Goal: Task Accomplishment & Management: Manage account settings

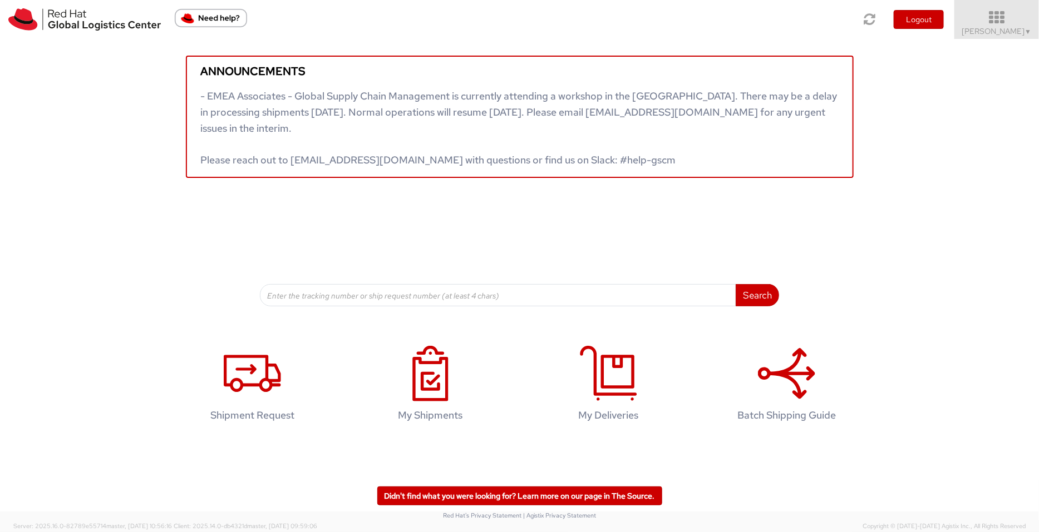
click at [831, 33] on span "Pallav Sen Gupta ▼" at bounding box center [997, 31] width 70 height 10
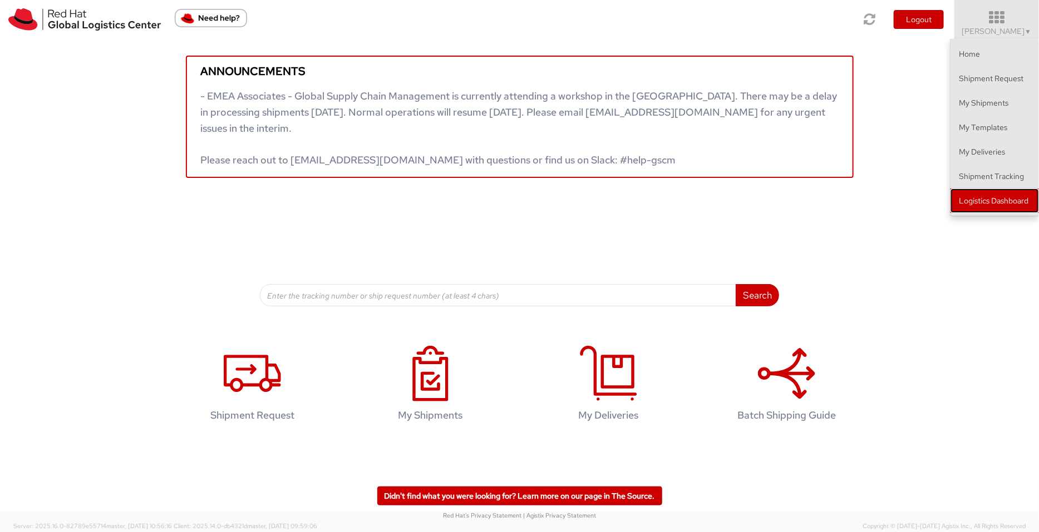
click at [831, 190] on link "Logistics Dashboard" at bounding box center [994, 201] width 88 height 24
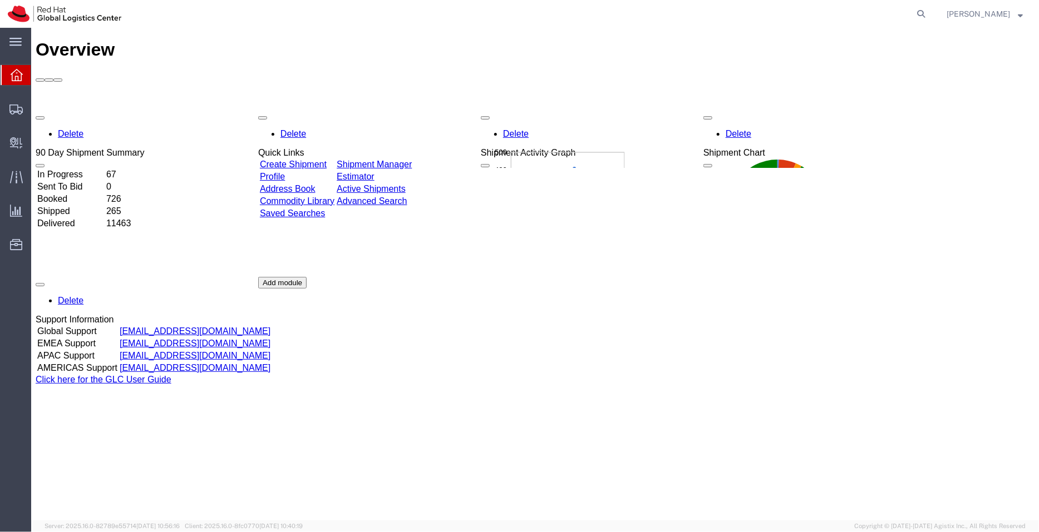
click at [408, 159] on link "Shipment Manager" at bounding box center [373, 163] width 75 height 9
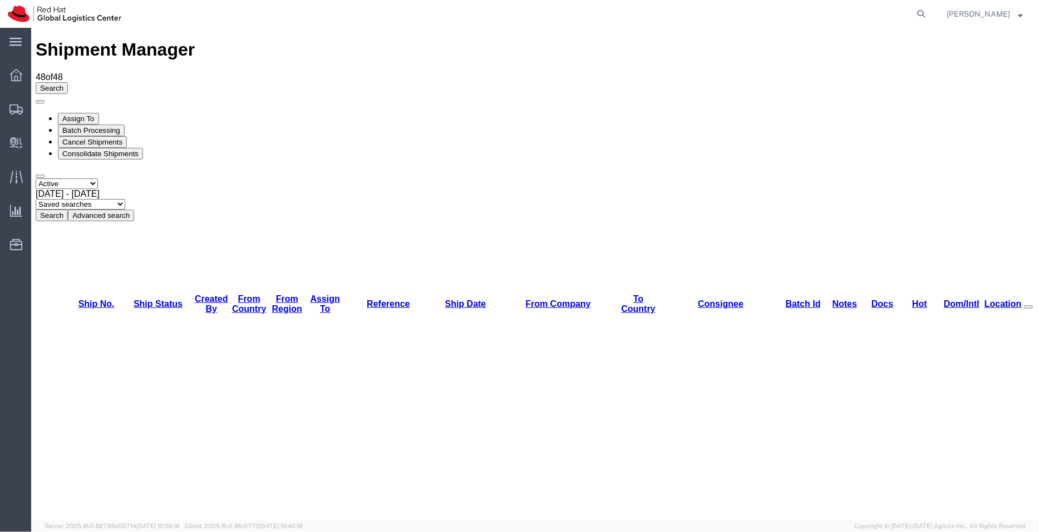
click at [125, 199] on select "Saved searches APAC EMEA [GEOGRAPHIC_DATA] [GEOGRAPHIC_DATA] - Inbounds NA/LATM" at bounding box center [80, 204] width 90 height 11
select select "APAC"
click at [125, 199] on select "Saved searches APAC EMEA [GEOGRAPHIC_DATA] [GEOGRAPHIC_DATA] - Inbounds NA/LATM" at bounding box center [80, 204] width 90 height 11
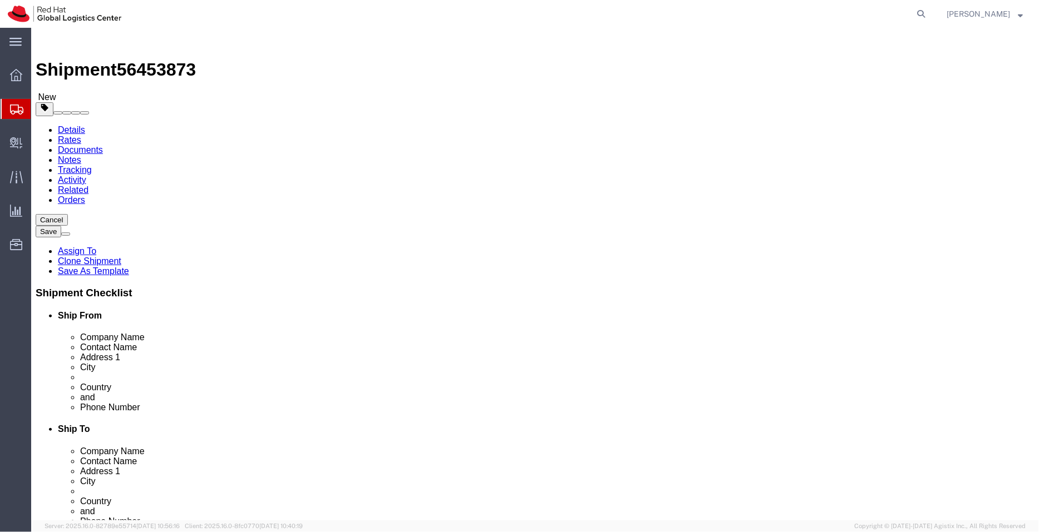
select select "38432"
select select "37948"
click icon
click at [28, 107] on div at bounding box center [16, 109] width 31 height 20
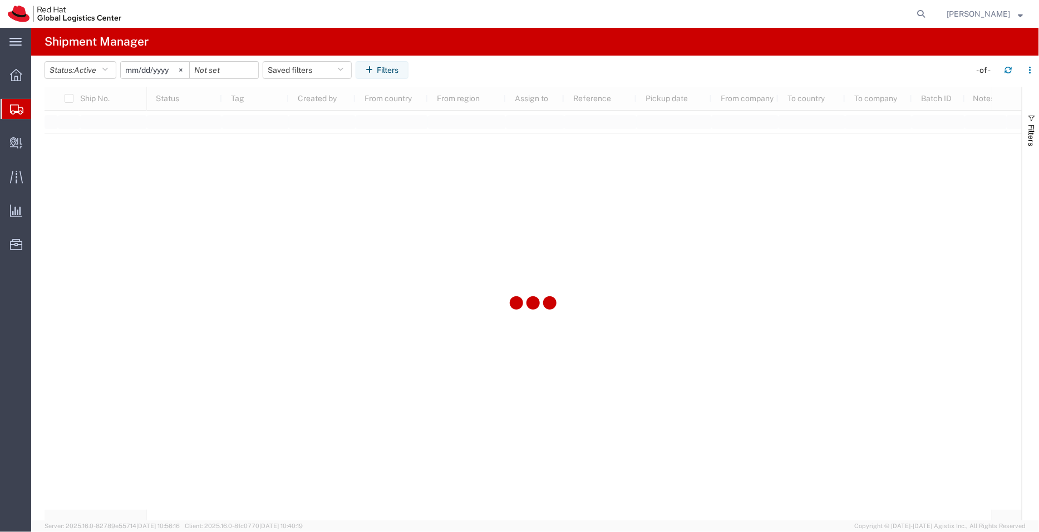
type input "[DATE]"
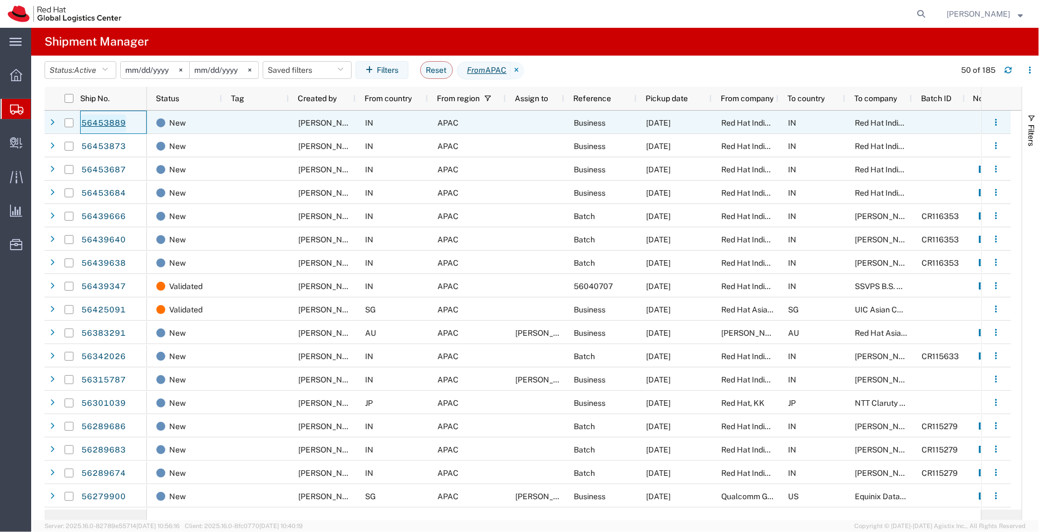
click at [109, 123] on link "56453889" at bounding box center [104, 124] width 46 height 18
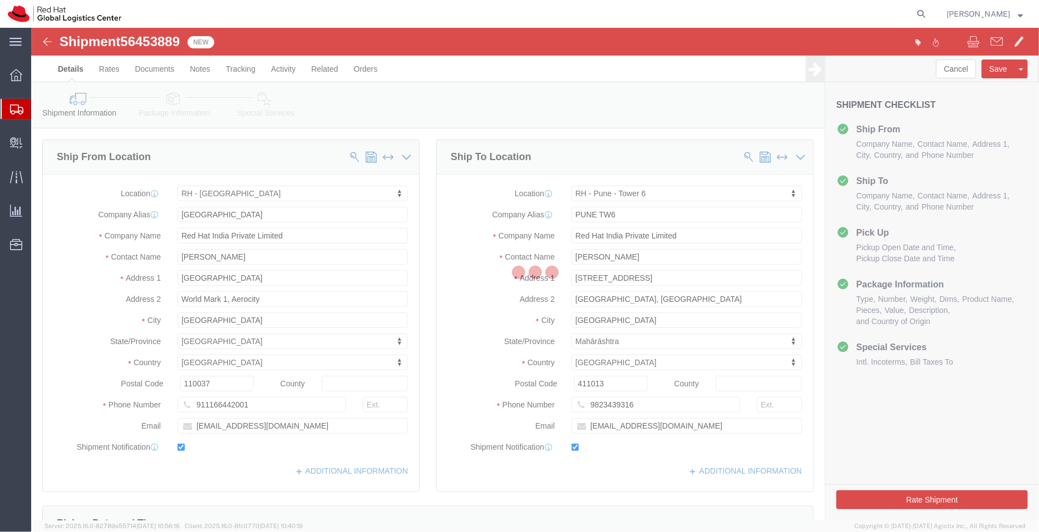
select select "37948"
select select "38432"
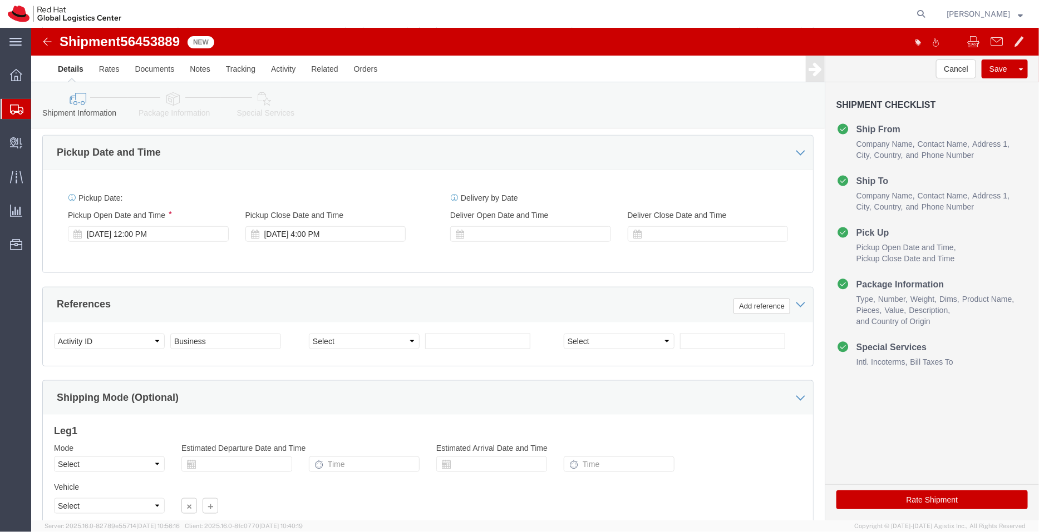
scroll to position [374, 0]
click div "[DATE] 12:00 PM"
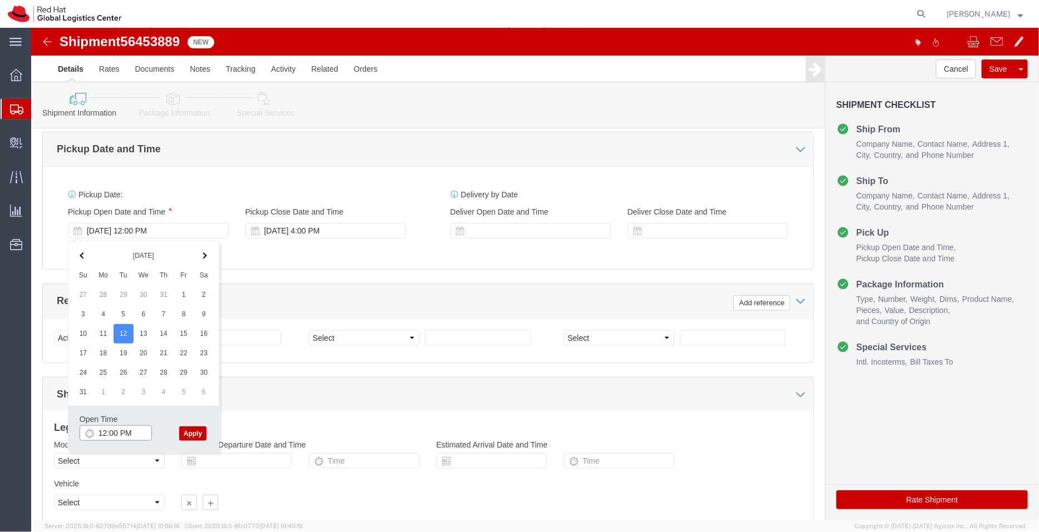
click input "12:00 PM"
type input "3:00 PM"
click button "Apply"
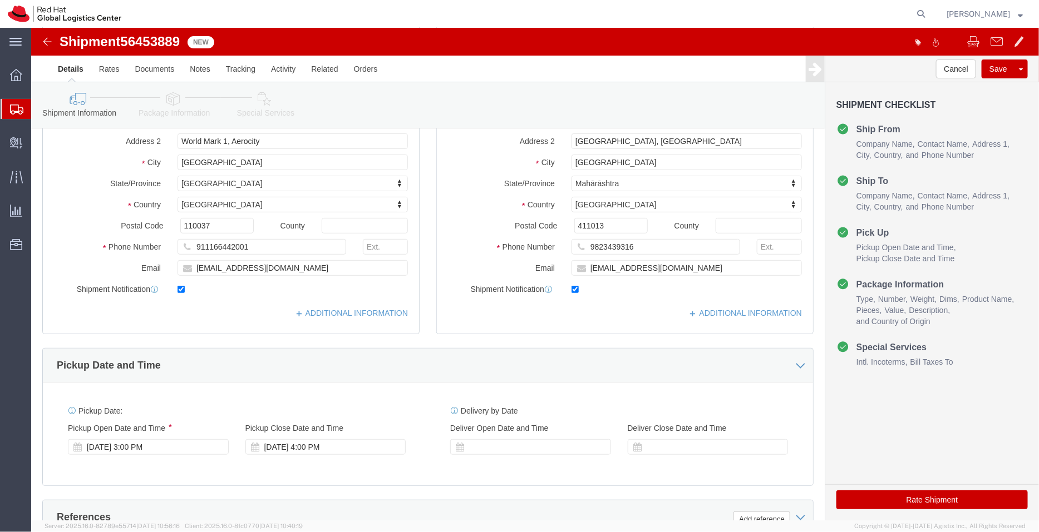
scroll to position [161, 0]
click link "ADDITIONAL INFORMATION"
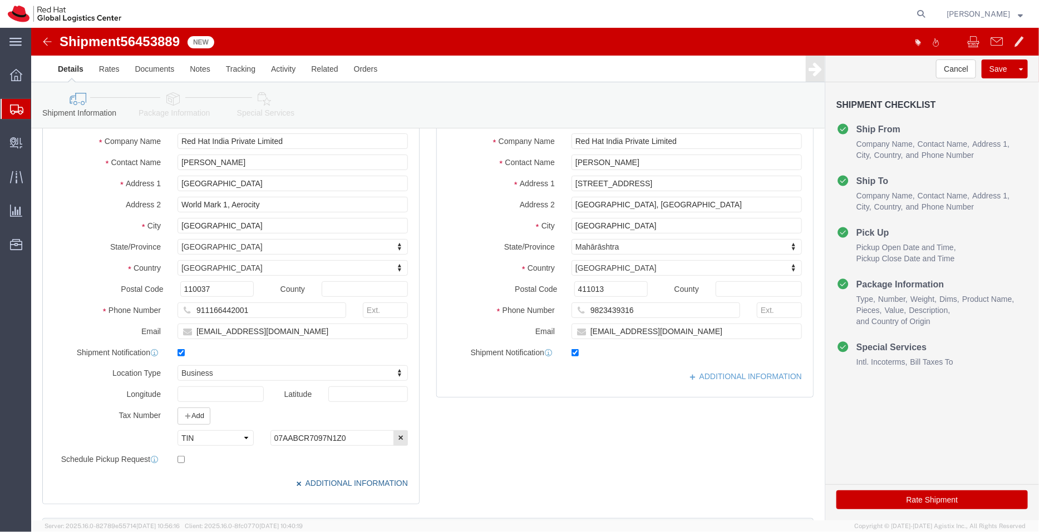
scroll to position [0, 0]
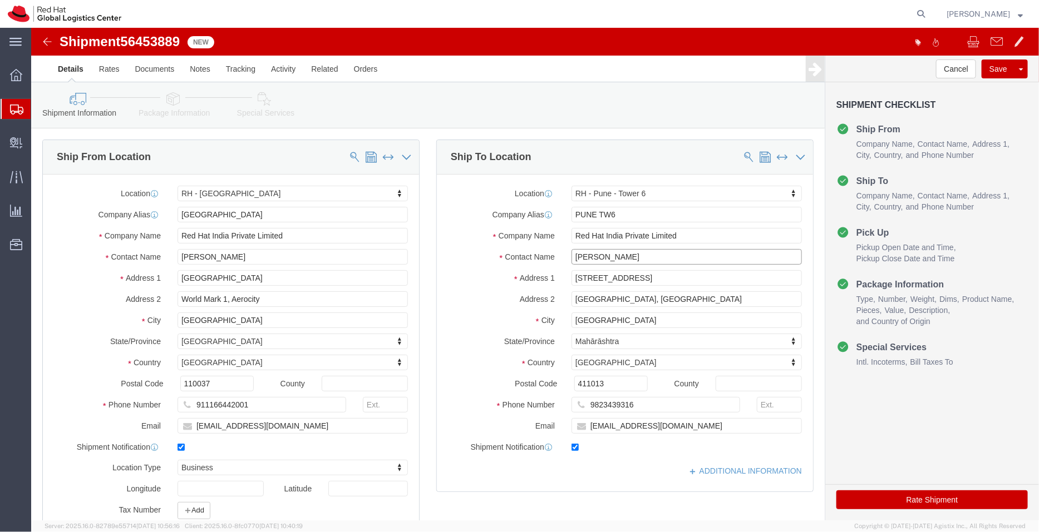
drag, startPoint x: 590, startPoint y: 231, endPoint x: 495, endPoint y: 233, distance: 95.1
click div "Contact Name [PERSON_NAME]"
click input "[PERSON_NAME]"
paste input "[PERSON_NAME]"
type input "[PERSON_NAME] [PERSON_NAME]"
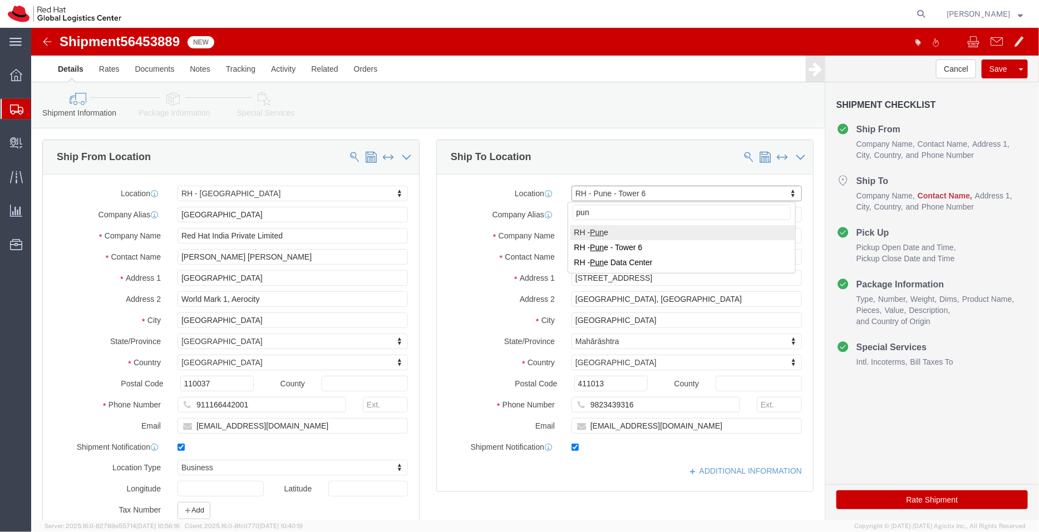
type input "[GEOGRAPHIC_DATA]"
drag, startPoint x: 653, startPoint y: 401, endPoint x: 521, endPoint y: 407, distance: 132.0
click div "Location [GEOGRAPHIC_DATA] - [GEOGRAPHIC_DATA] 6 My Profile Location [GEOGRAPHI…"
type input "[GEOGRAPHIC_DATA]"
select select "38007"
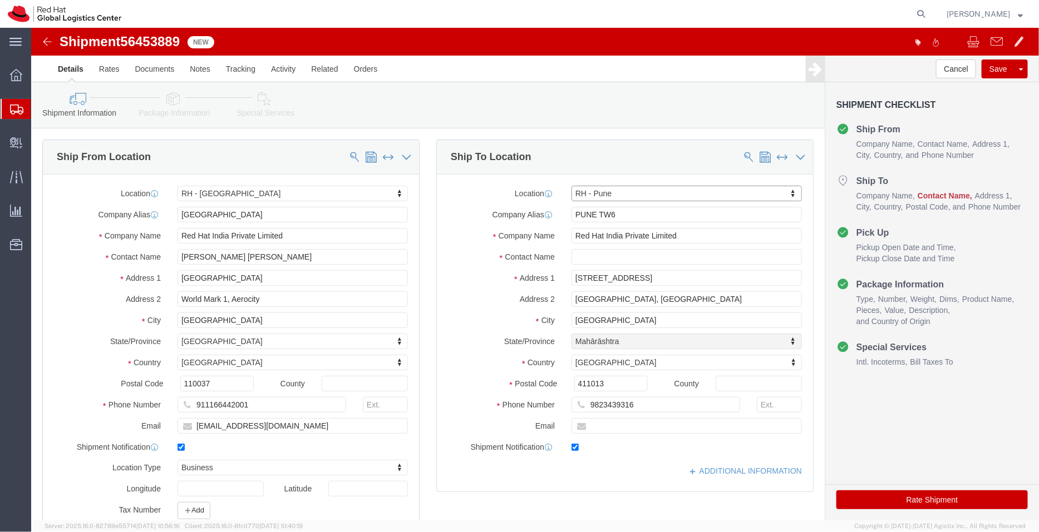
select select "MH"
click input "text"
paste input "[EMAIL_ADDRESS][DOMAIN_NAME]"
type input "[EMAIL_ADDRESS][DOMAIN_NAME]"
drag, startPoint x: 264, startPoint y: 235, endPoint x: 206, endPoint y: 229, distance: 58.7
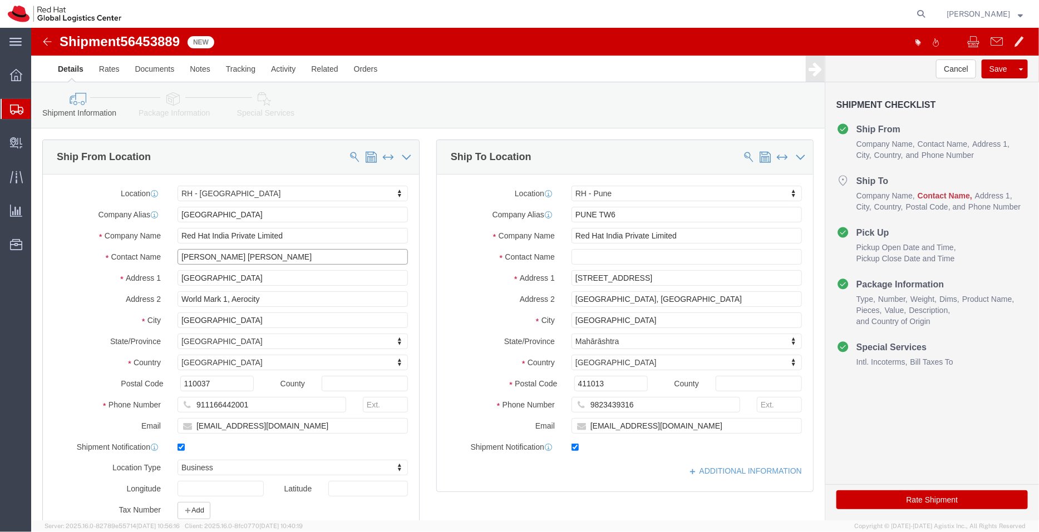
click input "[PERSON_NAME] [PERSON_NAME]"
type input "[PERSON_NAME]"
click input "text"
paste input "[PERSON_NAME]"
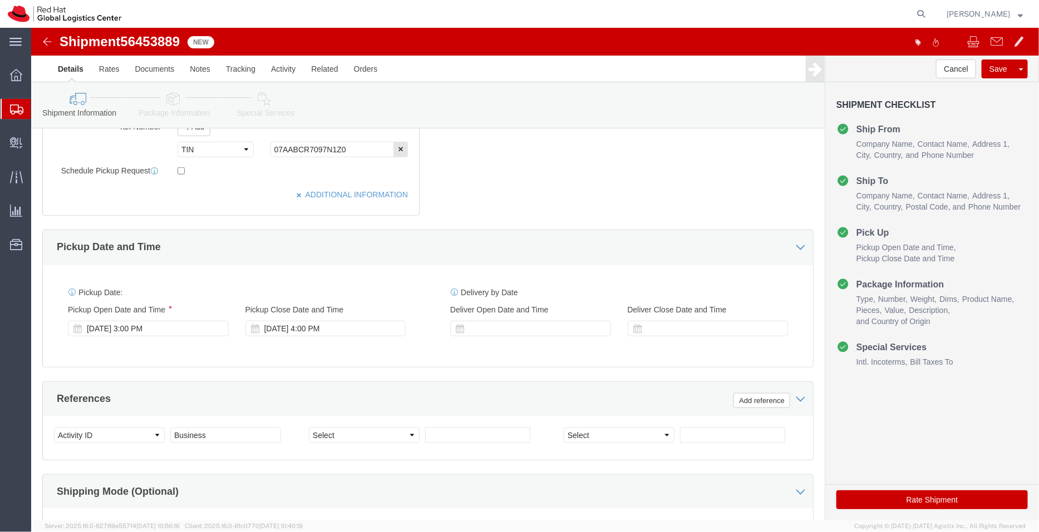
scroll to position [390, 0]
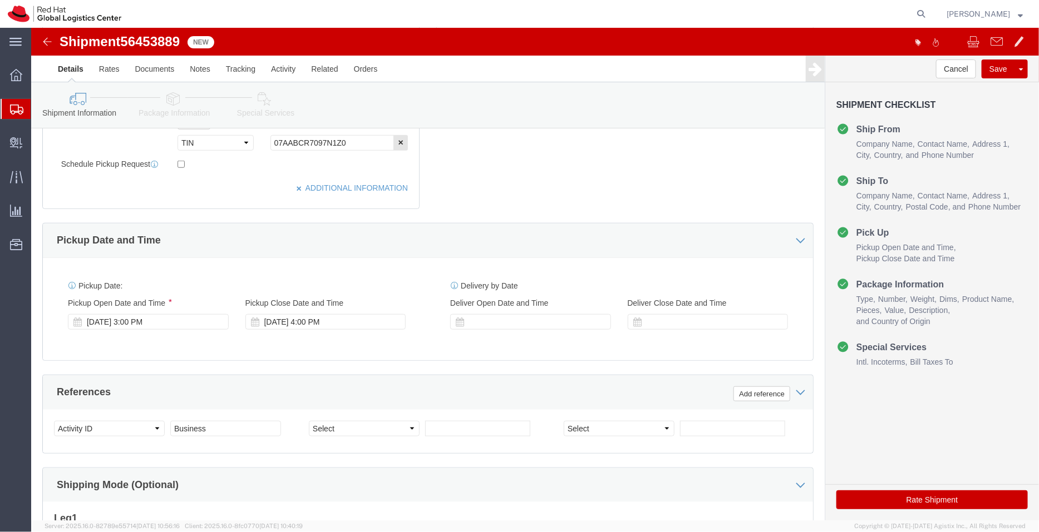
type input "[PERSON_NAME]"
click icon
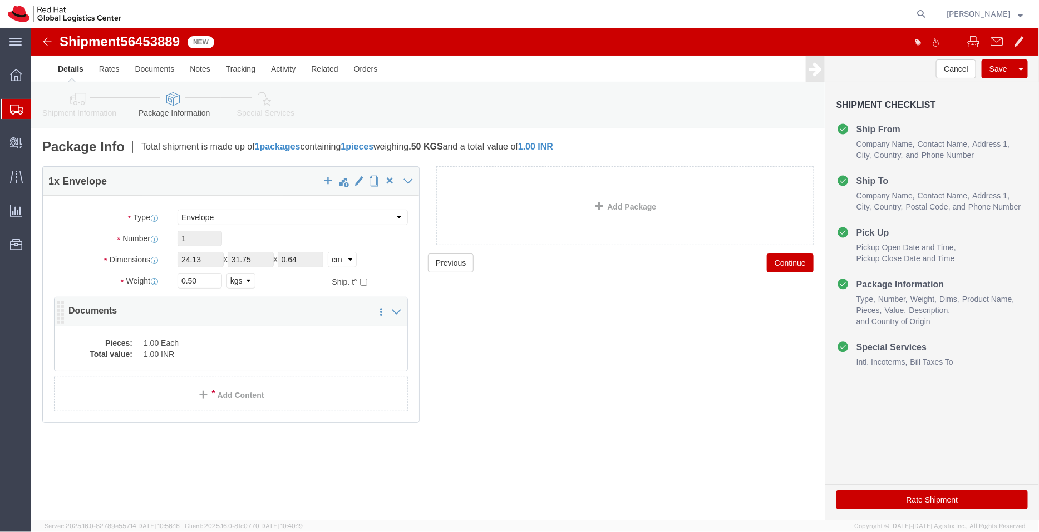
click div "Pieces: 1.00 Each Total value: 1.00 INR"
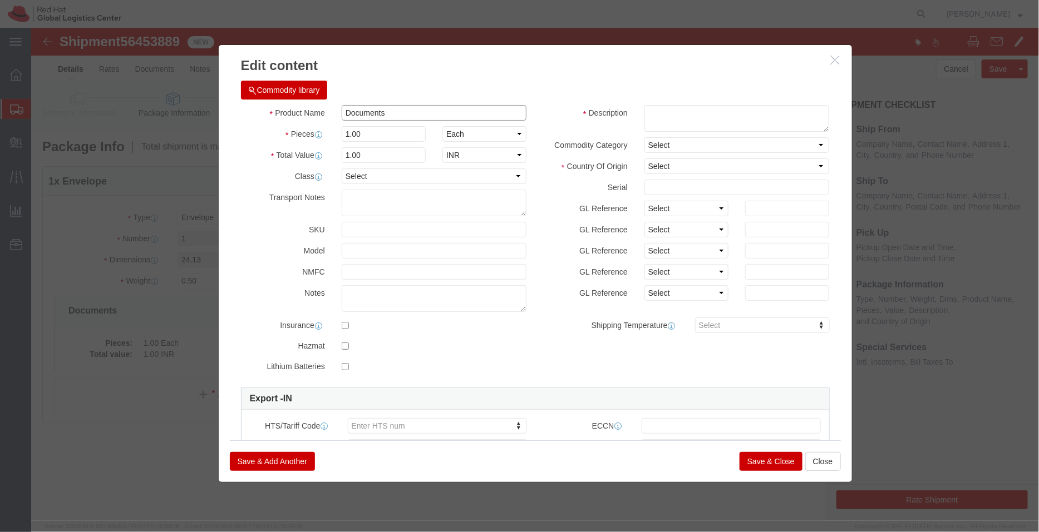
drag, startPoint x: 364, startPoint y: 86, endPoint x: 189, endPoint y: 88, distance: 174.7
click div "Commodity library Product Name Documents Pieces 1.00 Select Bag Barrels 100Boar…"
click textarea
paste textarea "Documents"
type textarea "Documents"
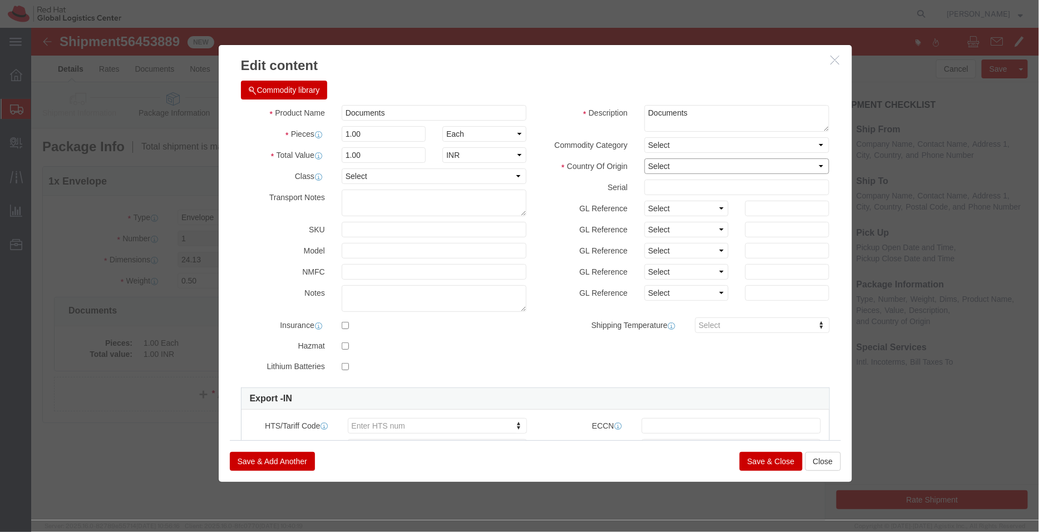
click select "Select [GEOGRAPHIC_DATA] [GEOGRAPHIC_DATA] [GEOGRAPHIC_DATA] [GEOGRAPHIC_DATA] …"
select select "IN"
click select "Select [GEOGRAPHIC_DATA] [GEOGRAPHIC_DATA] [GEOGRAPHIC_DATA] [GEOGRAPHIC_DATA] …"
click button "Save & Close"
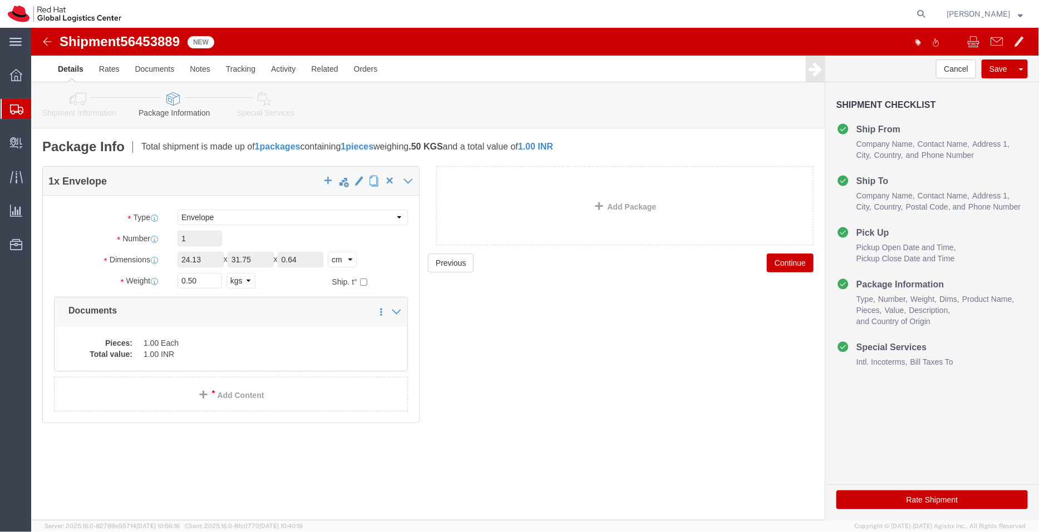
click icon
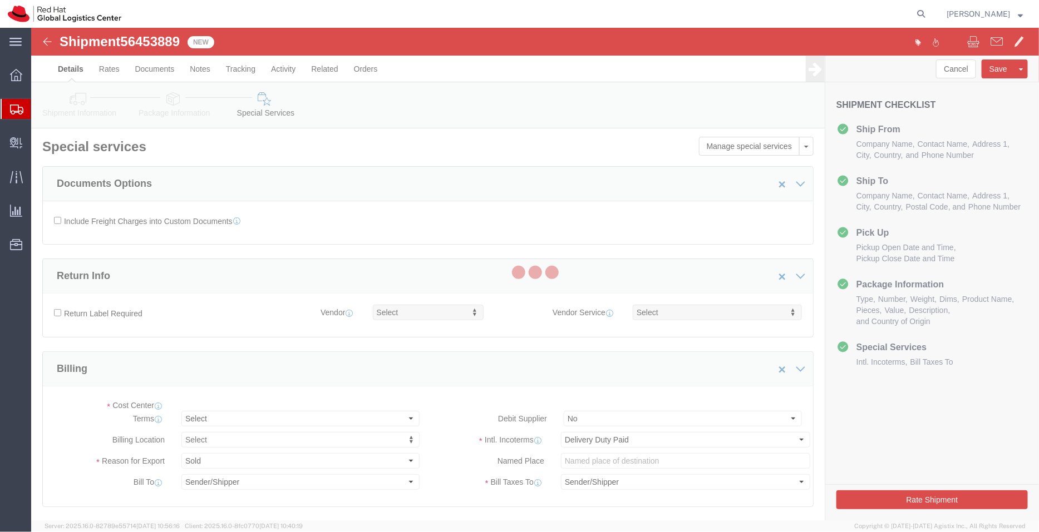
select select "COSTCENTER"
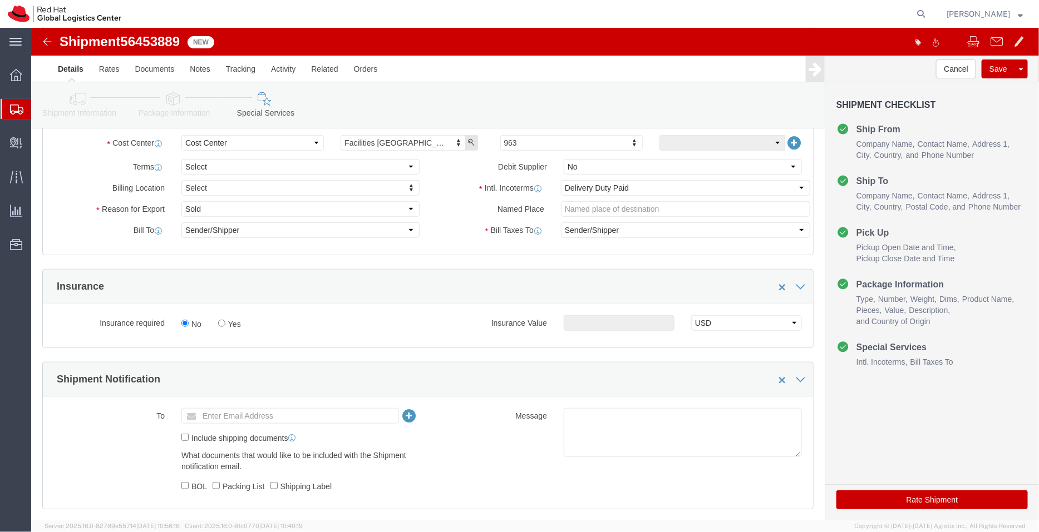
scroll to position [409, 0]
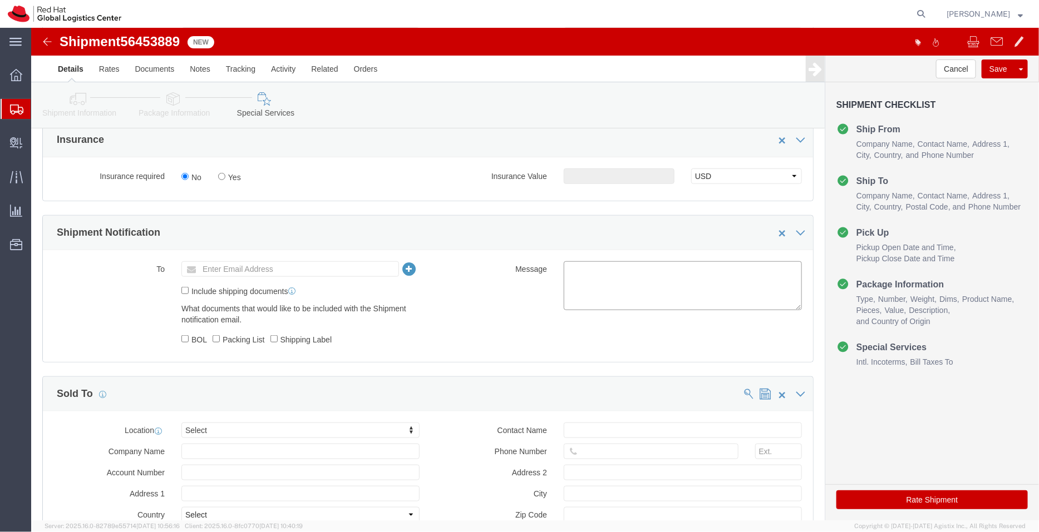
click textarea
type textarea "Documents"
click input "text"
type input "a"
paste input "[EMAIL_ADDRESS][DOMAIN_NAME]"
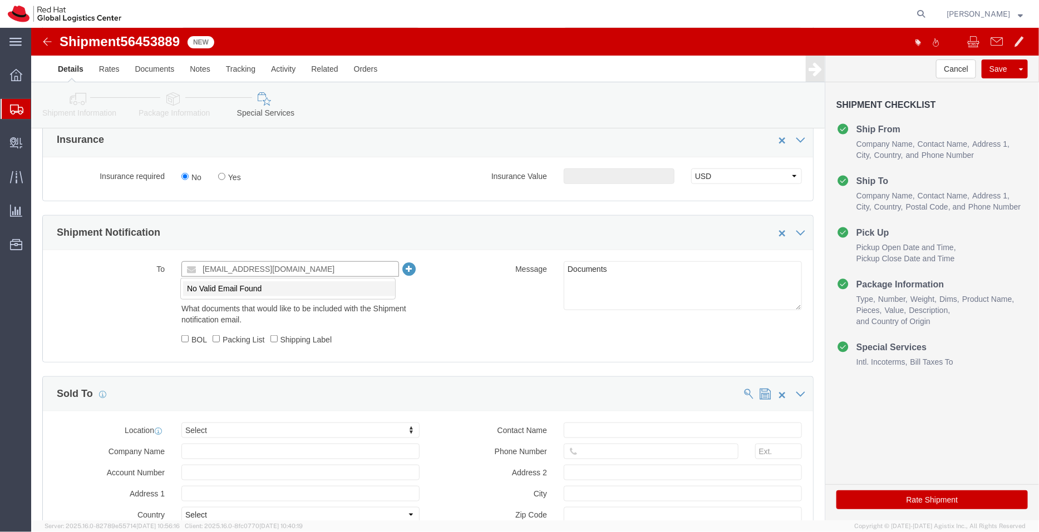
type input "[EMAIL_ADDRESS][DOMAIN_NAME]"
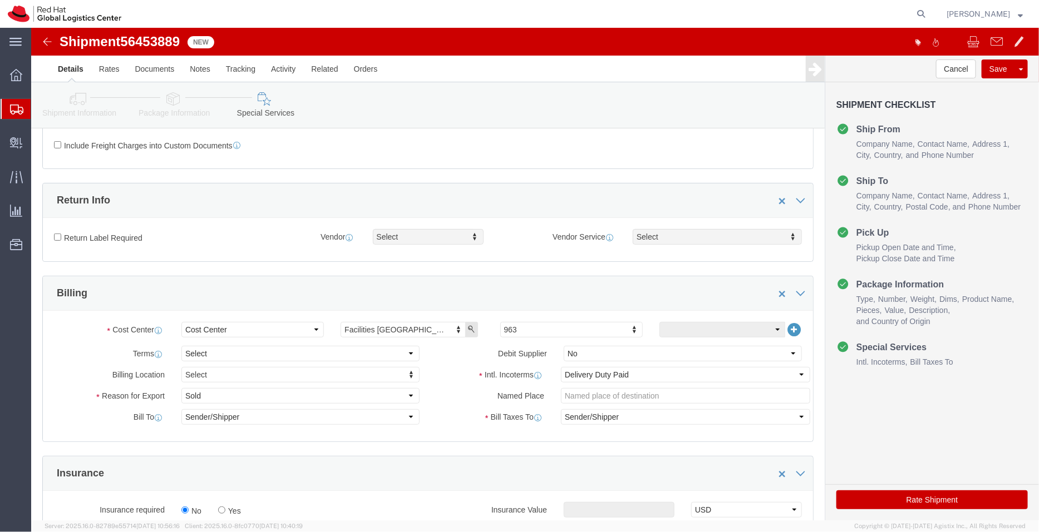
click button "Rate Shipment"
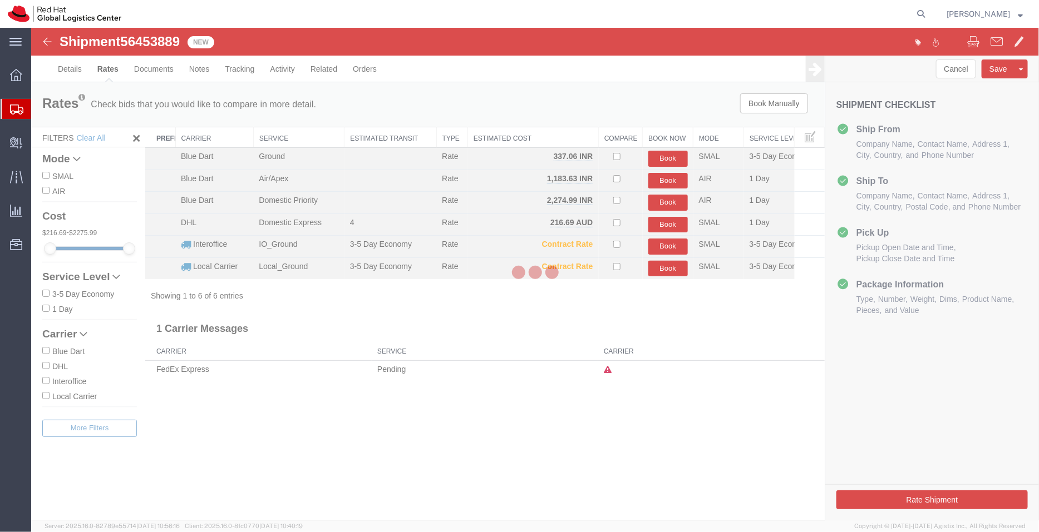
scroll to position [0, 0]
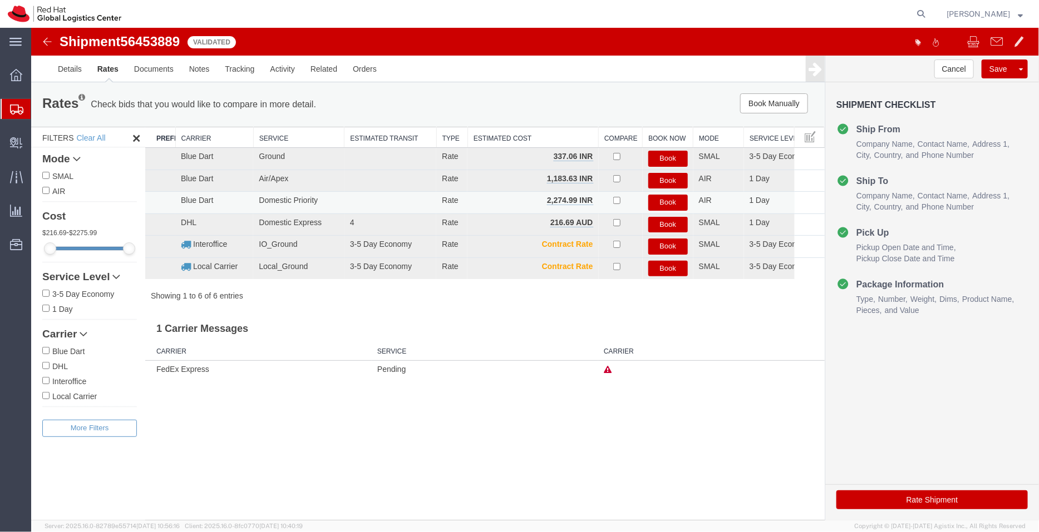
click at [670, 200] on button "Book" at bounding box center [667, 202] width 39 height 16
click at [667, 200] on button "Book" at bounding box center [667, 202] width 39 height 16
click at [973, 113] on link "Clone Shipment" at bounding box center [978, 120] width 96 height 17
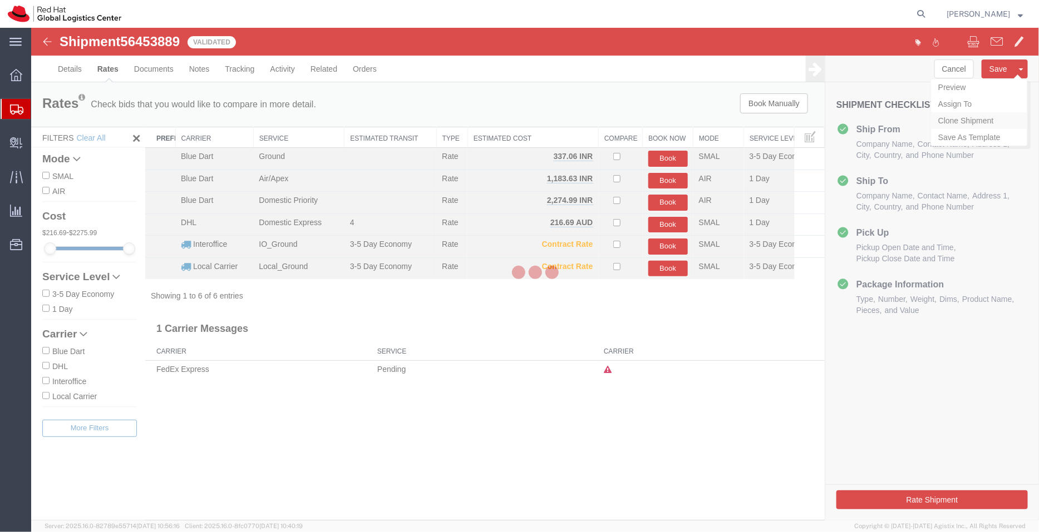
select select "37948"
select select "38007"
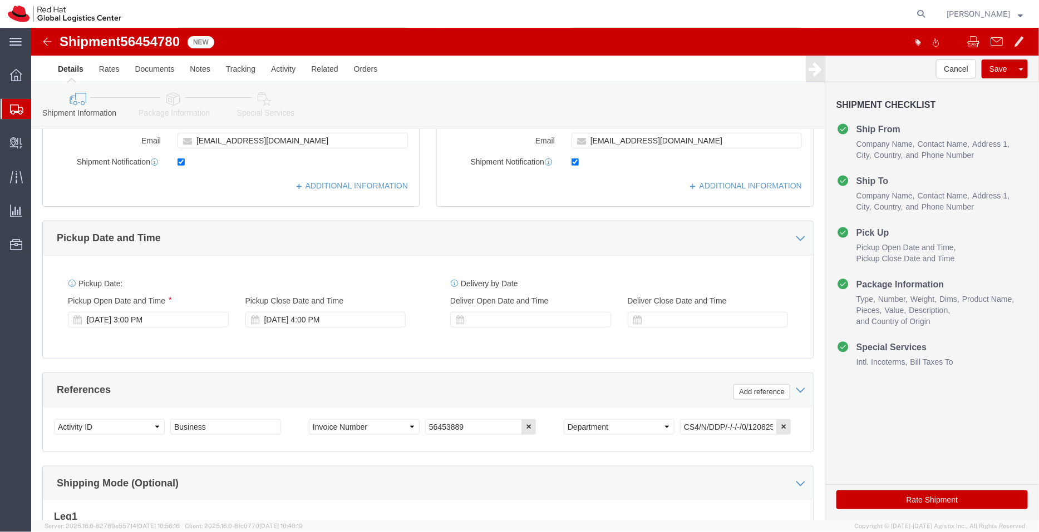
scroll to position [306, 0]
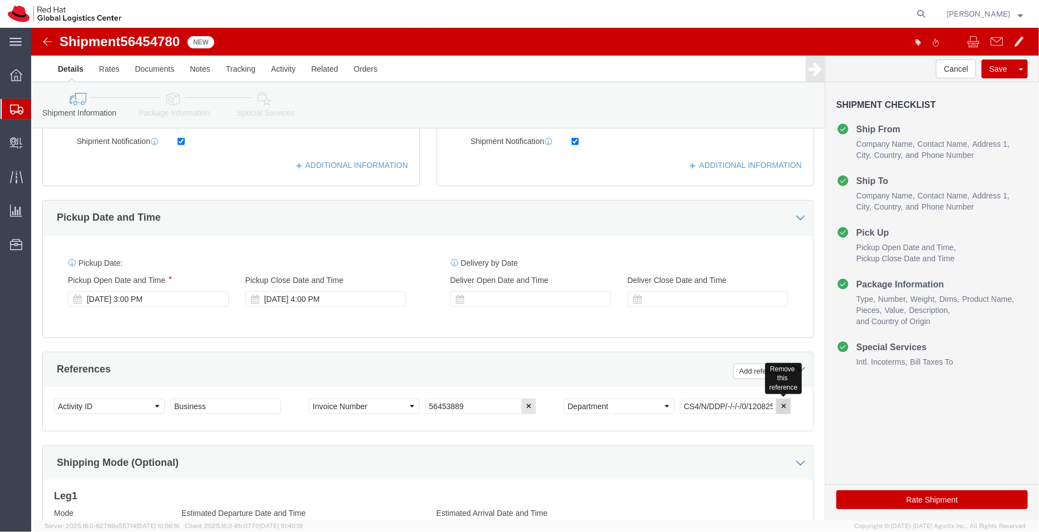
click icon "button"
click button "button"
click link "Package Information"
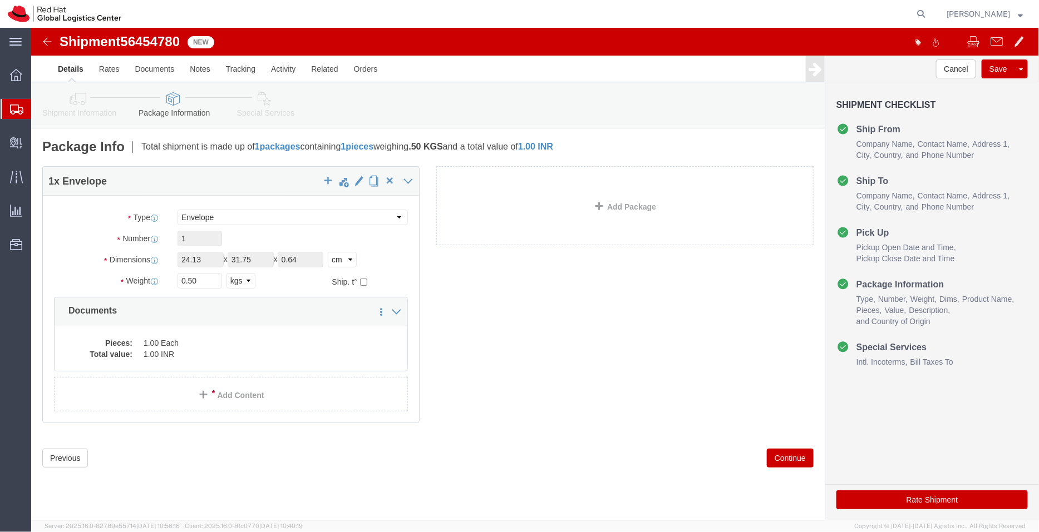
click icon
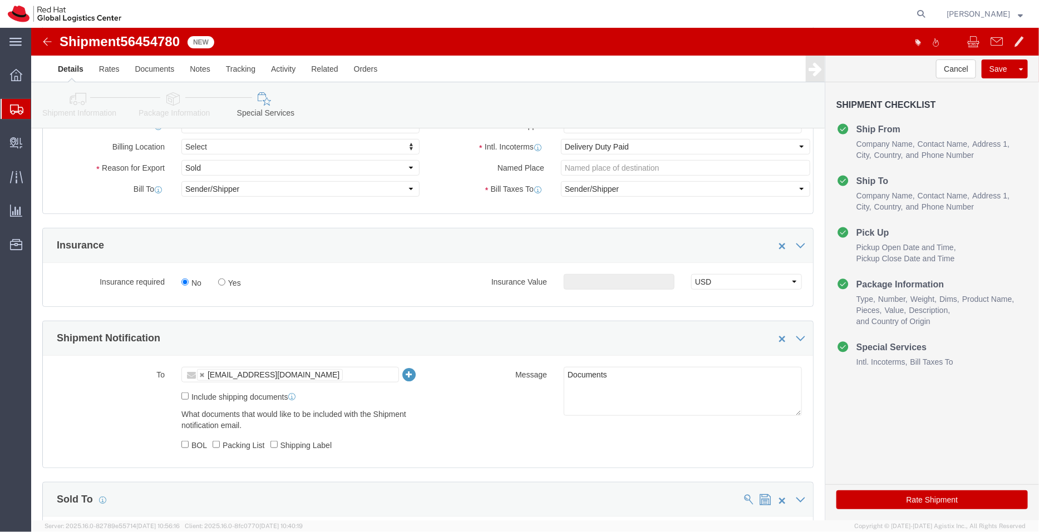
scroll to position [306, 0]
click button "Rate Shipment"
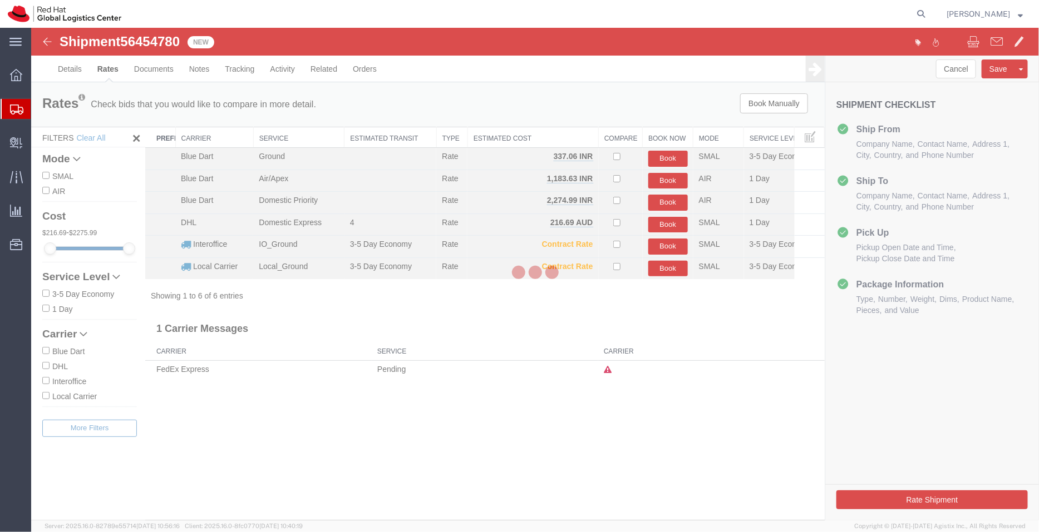
scroll to position [0, 0]
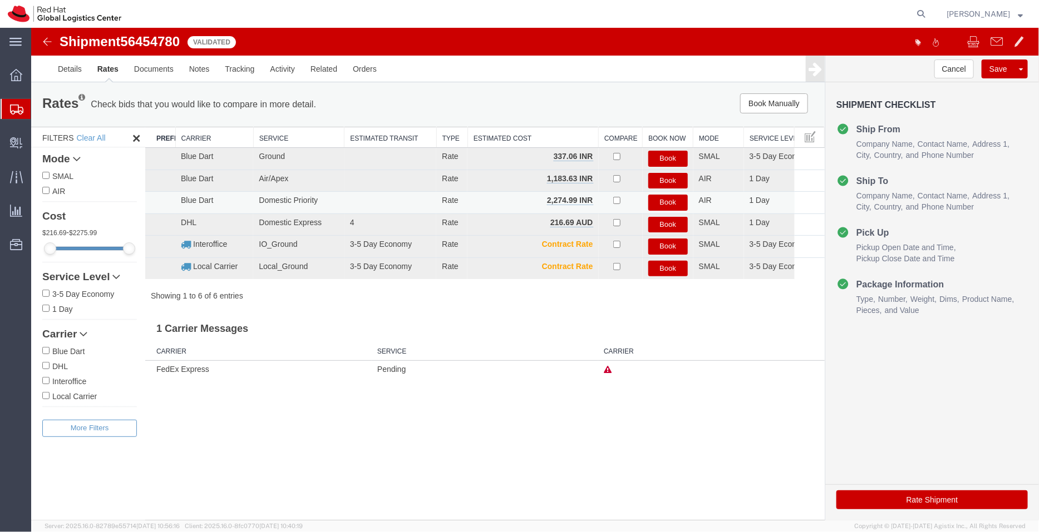
click at [667, 202] on button "Book" at bounding box center [667, 202] width 39 height 16
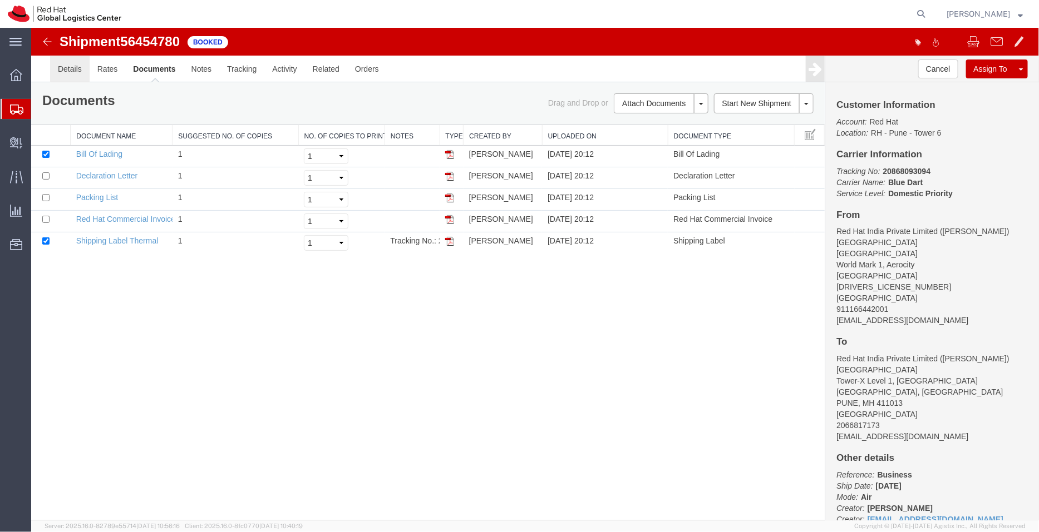
click at [64, 72] on link "Details" at bounding box center [69, 68] width 39 height 27
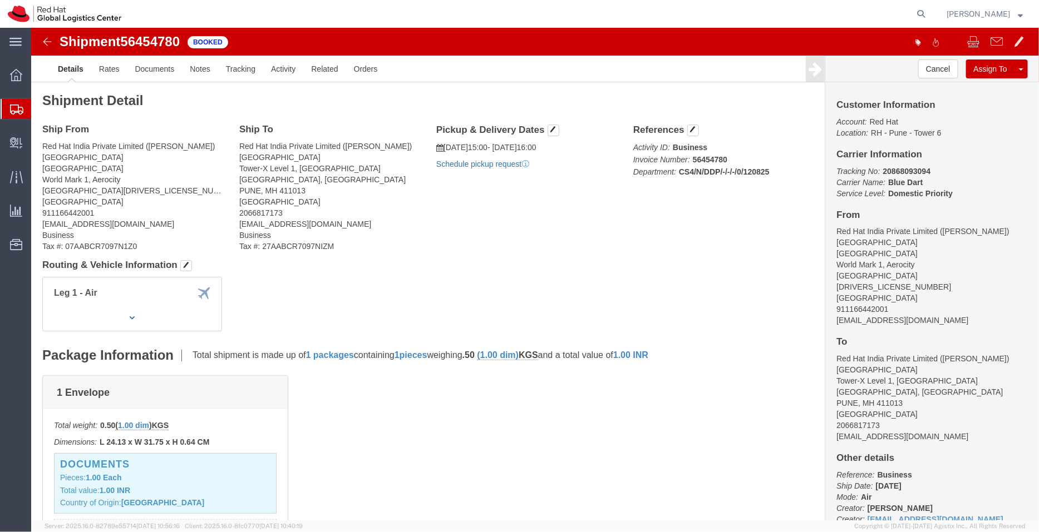
click link "Schedule pickup request"
drag, startPoint x: 526, startPoint y: 137, endPoint x: 406, endPoint y: 116, distance: 121.9
click div "Pickup & Delivery Dates [DATE] 15:00 - [DATE] 16:00 Pickup request number : 771…"
click link "Documents"
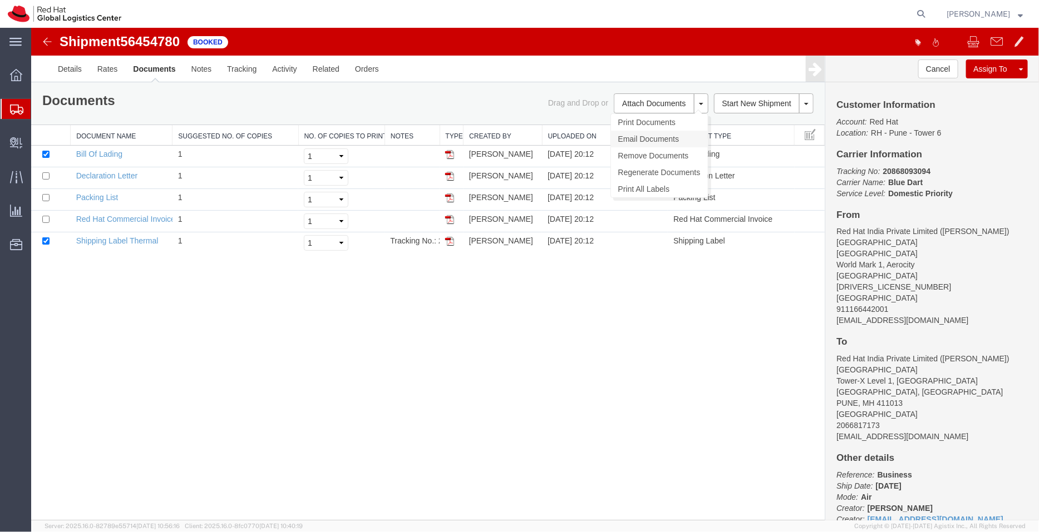
click at [636, 137] on link "Email Documents" at bounding box center [658, 138] width 97 height 17
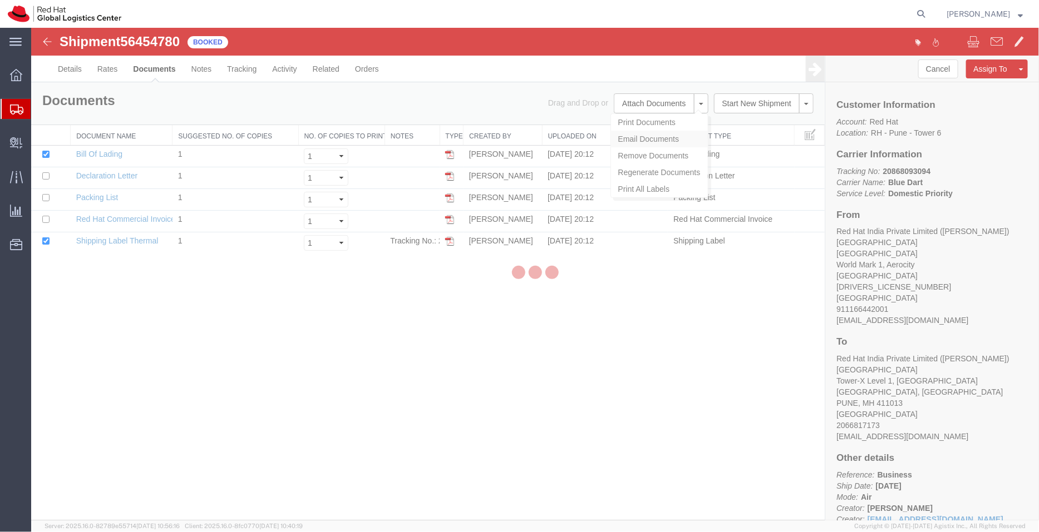
checkbox input "true"
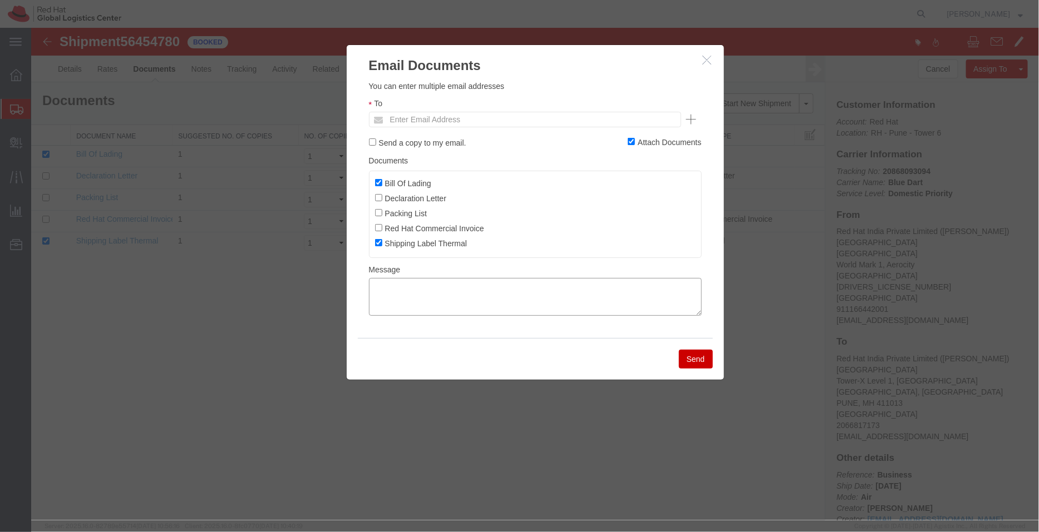
click at [503, 307] on textarea at bounding box center [534, 297] width 333 height 38
paste textarea "[DATE] 15:00 - [DATE] 16:00 Pickup request number: 77169889"
click at [503, 307] on textarea "[DATE] 15:00 - [DATE] 16:00 Pickup request number: 77169889" at bounding box center [534, 297] width 333 height 38
click at [372, 312] on textarea "[DATE] 15:00 - [DATE] 16:00 Pickup request number: 77169889" at bounding box center [534, 297] width 333 height 38
click at [375, 286] on textarea "[DATE] 15:00 - [DATE] 16:00 Blue Dart Pickup request number: 77169889" at bounding box center [534, 297] width 333 height 38
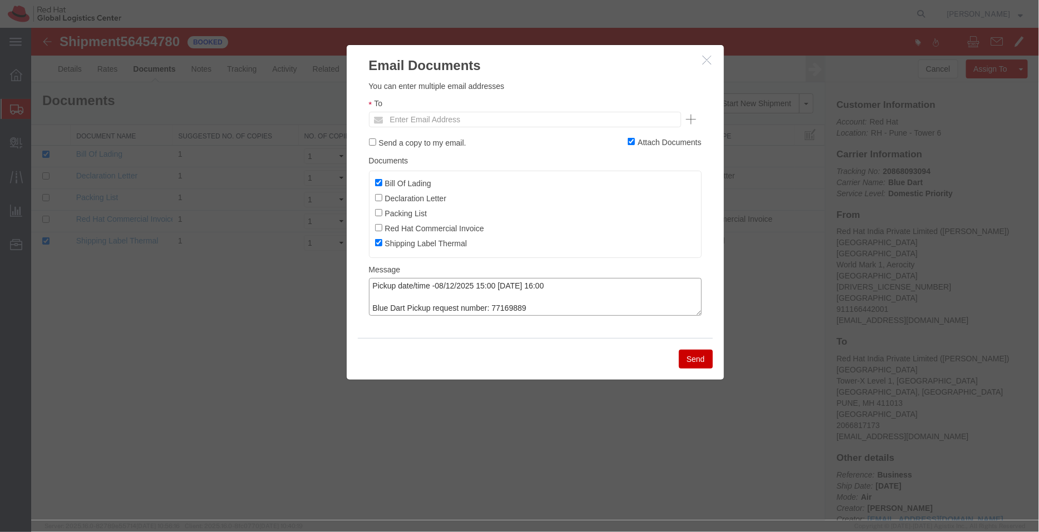
type textarea "Pickup date/time -08/12/2025 15:00 [DATE] 16:00 Blue Dart Pickup request number…"
click at [376, 181] on input "Bill Of Lading" at bounding box center [377, 182] width 7 height 7
checkbox input "false"
click at [439, 121] on input "text" at bounding box center [449, 119] width 130 height 14
type input "akhanna"
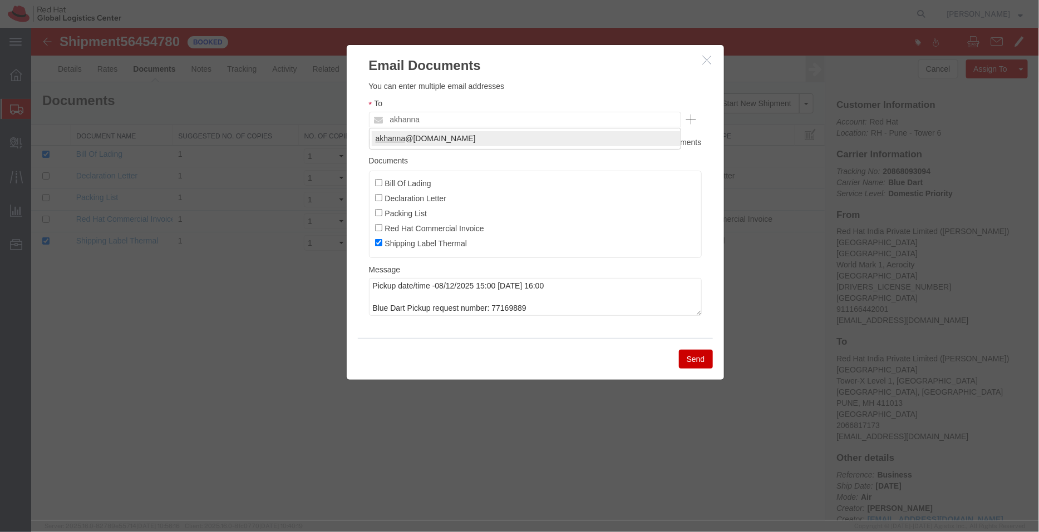
type input "[EMAIL_ADDRESS][DOMAIN_NAME]"
click at [689, 357] on button "Send" at bounding box center [695, 358] width 34 height 19
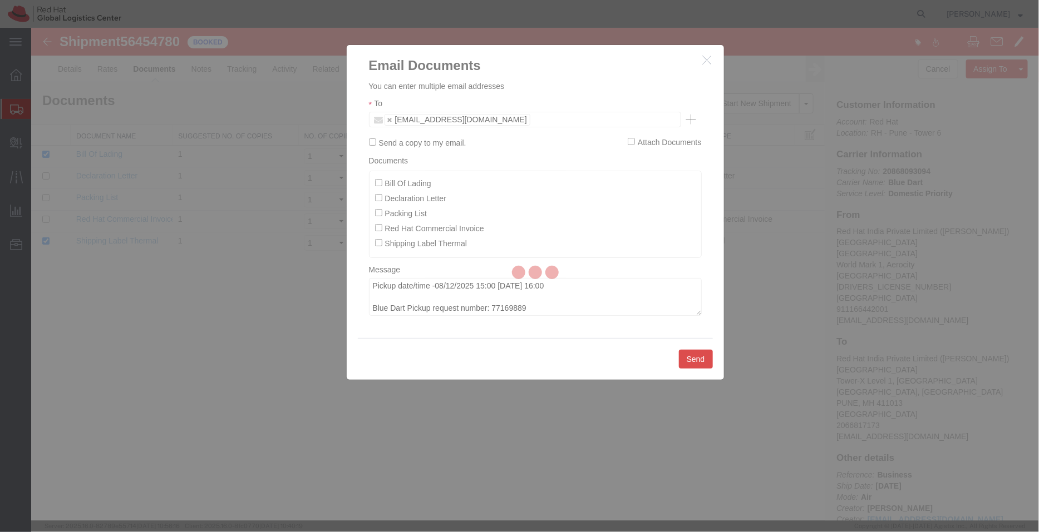
checkbox input "false"
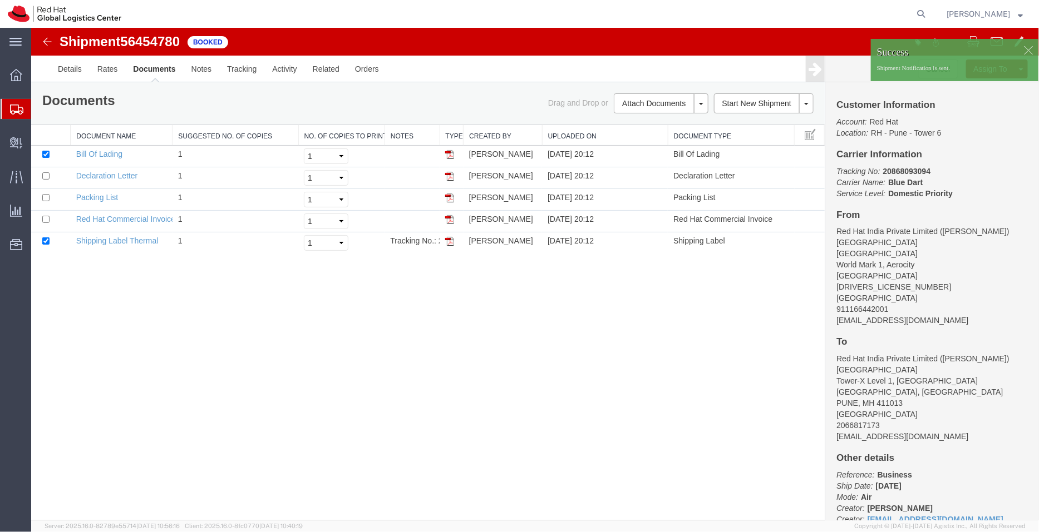
click at [0, 0] on span "Shipment Manager" at bounding box center [0, 0] width 0 height 0
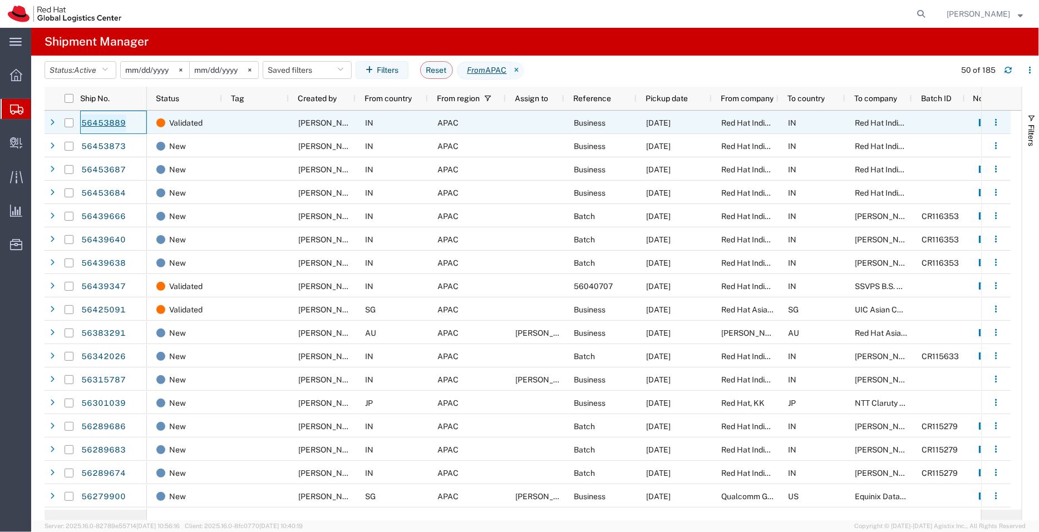
click at [110, 121] on link "56453889" at bounding box center [104, 124] width 46 height 18
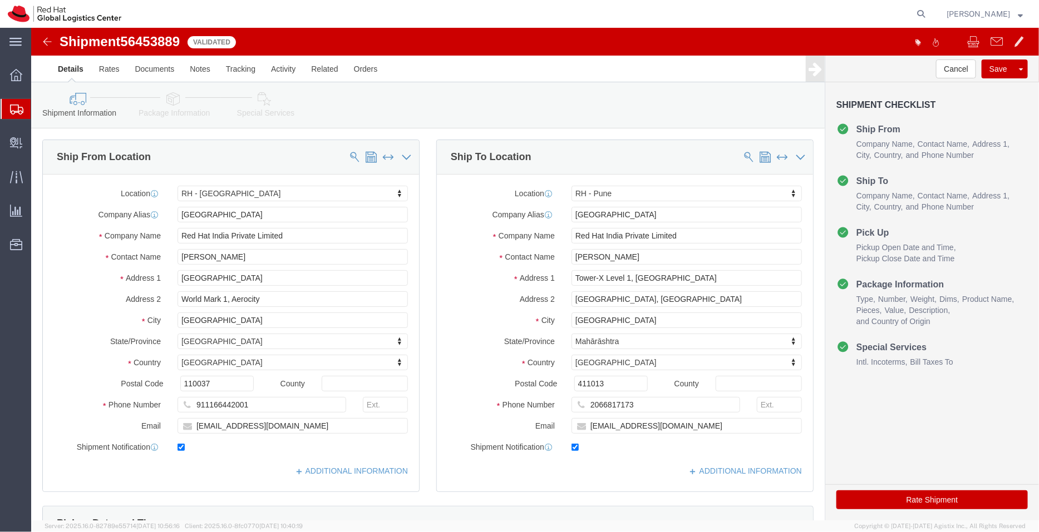
select select "37948"
select select "38007"
click input "checkbox"
checkbox input "false"
click input "checkbox"
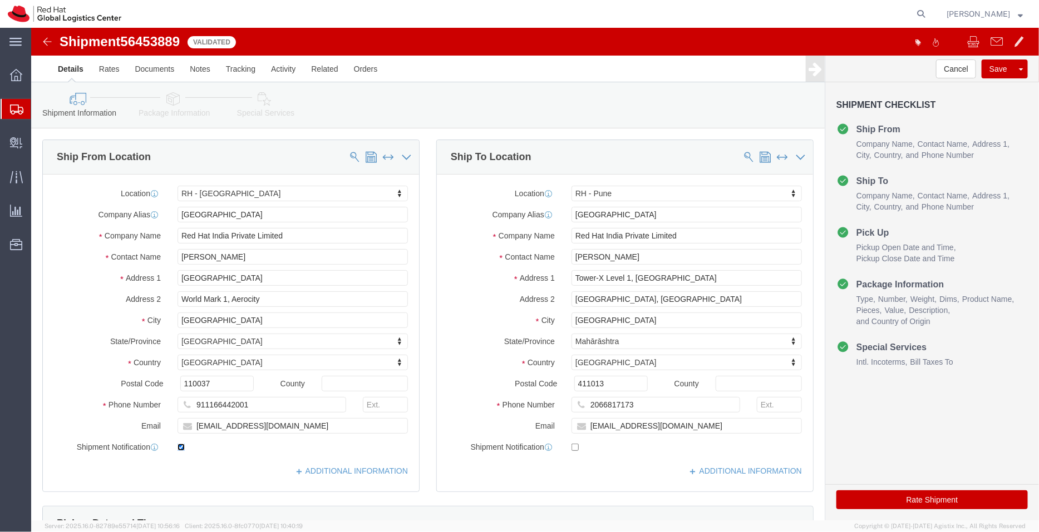
checkbox input "false"
click button "Cancel"
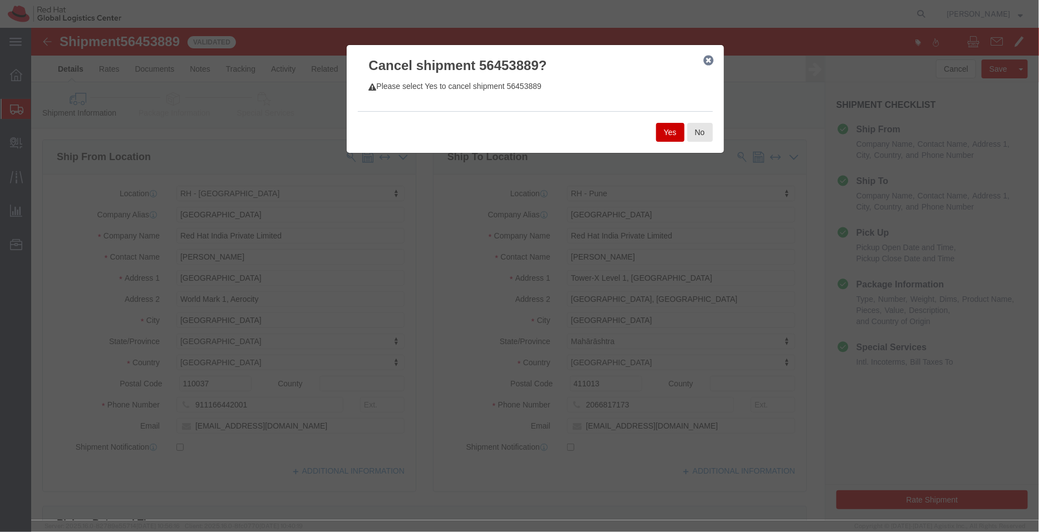
click button "Yes"
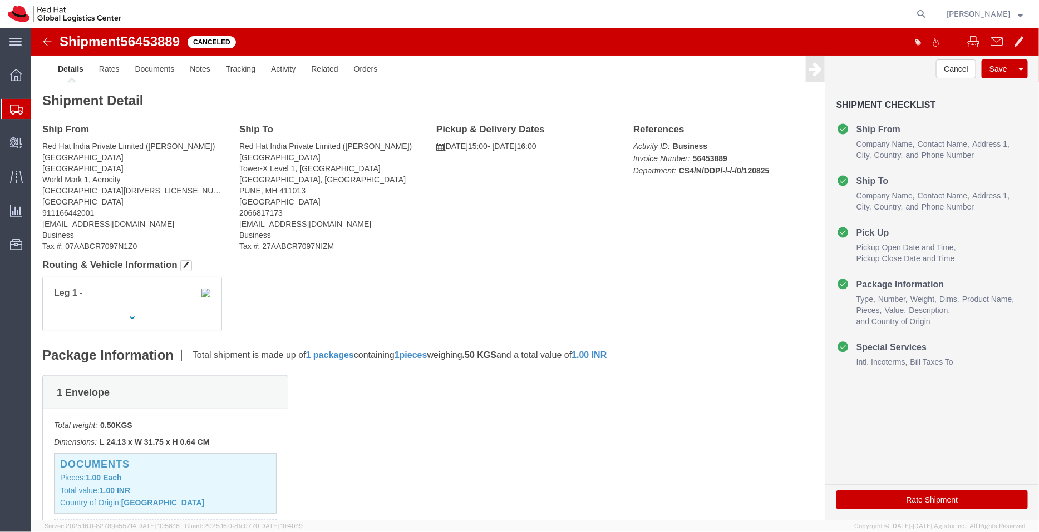
click at [0, 0] on span "Shipment Manager" at bounding box center [0, 0] width 0 height 0
